Goal: Task Accomplishment & Management: Complete application form

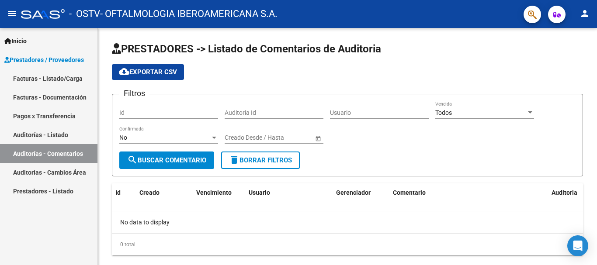
click at [77, 74] on link "Facturas - Listado/Carga" at bounding box center [49, 78] width 98 height 19
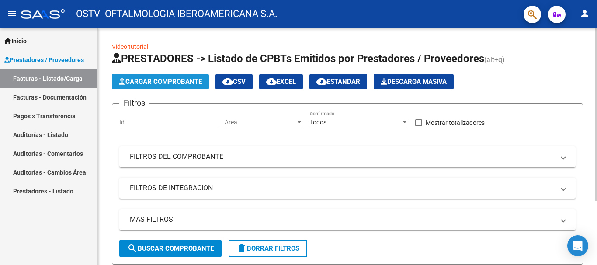
click at [186, 84] on span "Cargar Comprobante" at bounding box center [160, 82] width 83 height 8
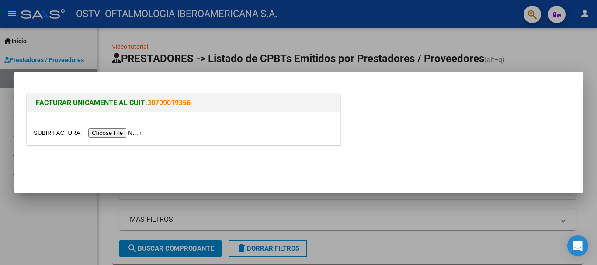
click at [128, 134] on input "file" at bounding box center [89, 133] width 111 height 9
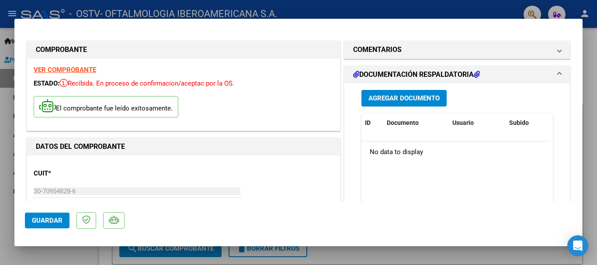
click at [387, 91] on button "Agregar Documento" at bounding box center [404, 98] width 85 height 16
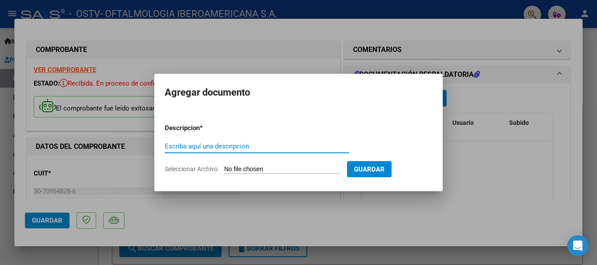
click at [263, 166] on input "Seleccionar Archivo" at bounding box center [282, 170] width 116 height 8
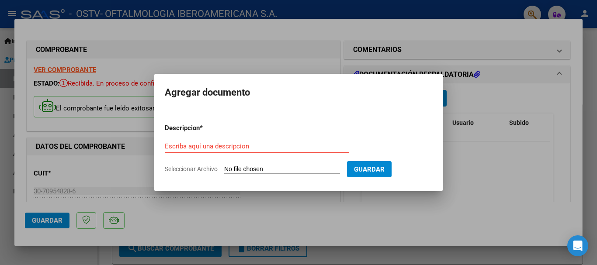
type input "C:\fakepath\OSTV Detalle Prestaciones [DATE].pdf"
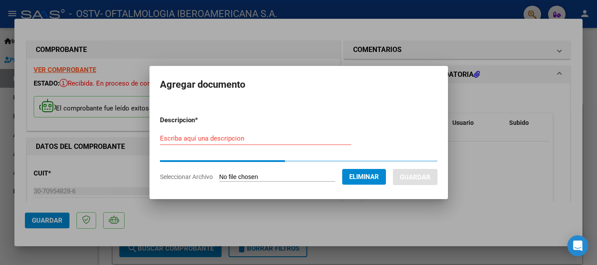
click at [261, 140] on input "Escriba aquí una descripcion" at bounding box center [256, 139] width 192 height 8
paste input "OSTV Detalle Prestaciones [DATE]"
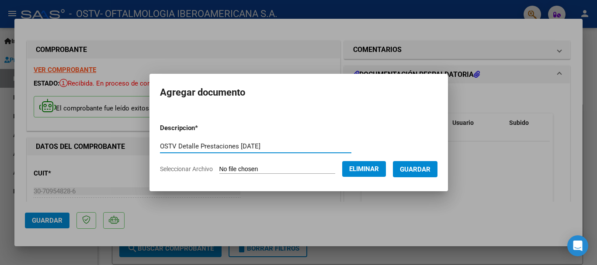
type input "OSTV Detalle Prestaciones [DATE]"
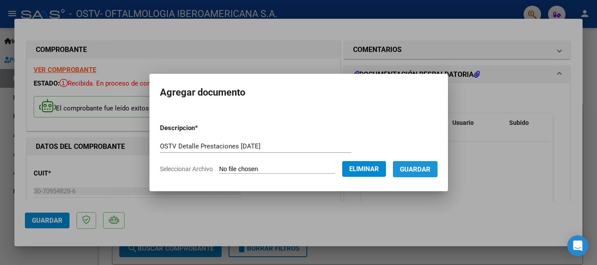
click at [413, 163] on button "Guardar" at bounding box center [415, 169] width 45 height 16
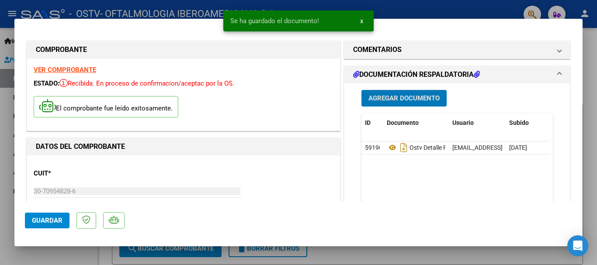
click at [423, 100] on span "Agregar Documento" at bounding box center [404, 99] width 71 height 8
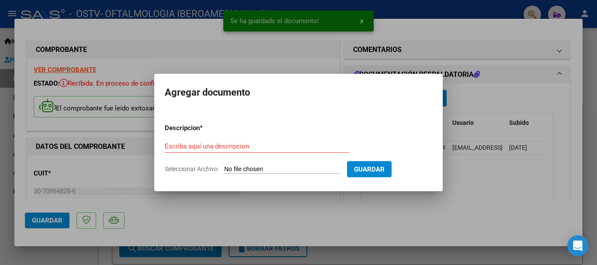
click at [269, 165] on form "Descripcion * Escriba aquí una descripcion Seleccionar Archivo Guardar" at bounding box center [299, 149] width 268 height 64
click at [269, 166] on input "Seleccionar Archivo" at bounding box center [282, 170] width 116 height 8
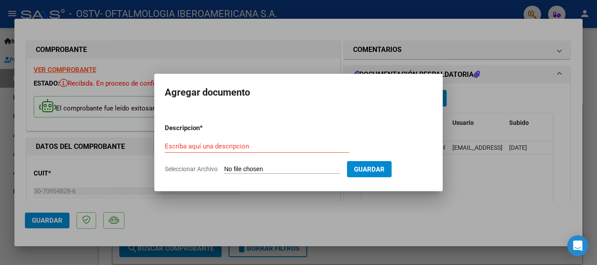
type input "C:\fakepath\OSTV Listado de Prestaciones [DATE].xlsx"
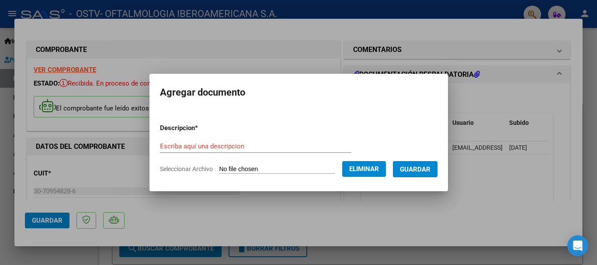
click at [243, 143] on input "Escriba aquí una descripcion" at bounding box center [256, 147] width 192 height 8
paste input "OSTV Listado de Prestaciones [DATE]"
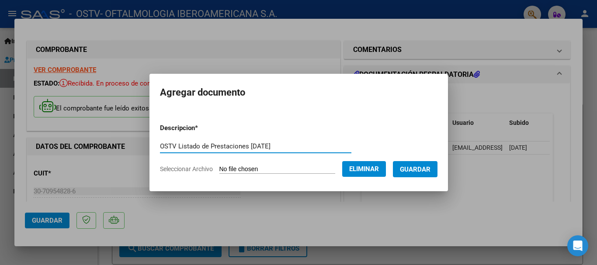
type input "OSTV Listado de Prestaciones [DATE]"
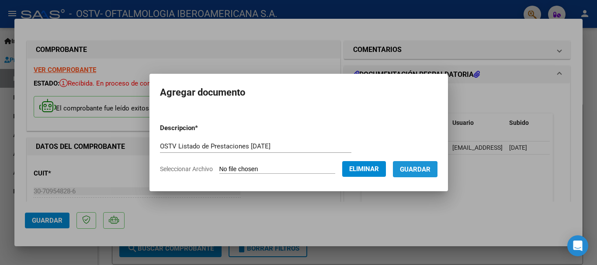
click at [421, 170] on span "Guardar" at bounding box center [415, 170] width 31 height 8
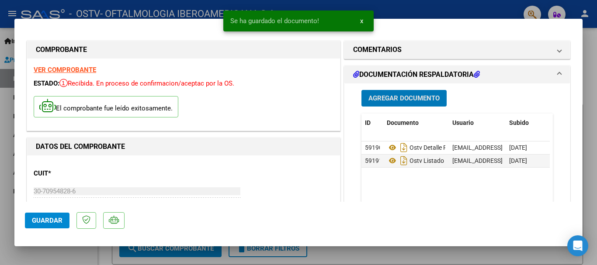
click at [42, 222] on span "Guardar" at bounding box center [47, 221] width 31 height 8
click at [596, 110] on div at bounding box center [298, 132] width 597 height 265
type input "$ 0,00"
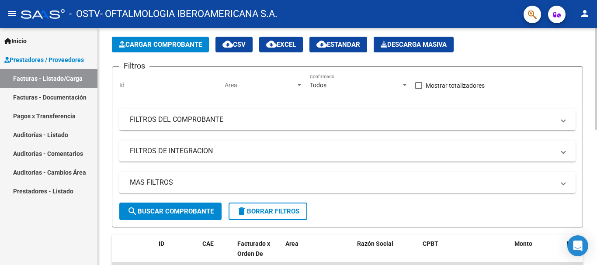
scroll to position [87, 0]
